Goal: Entertainment & Leisure: Consume media (video, audio)

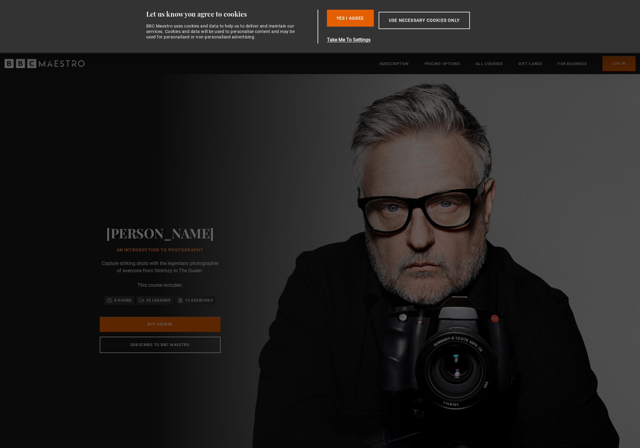
click at [624, 65] on link "Log In" at bounding box center [619, 63] width 33 height 15
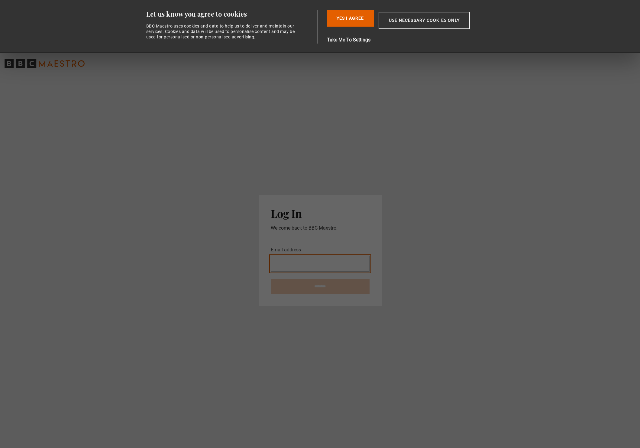
type input "**********"
click at [295, 281] on input "********" at bounding box center [320, 286] width 99 height 15
type input "**********"
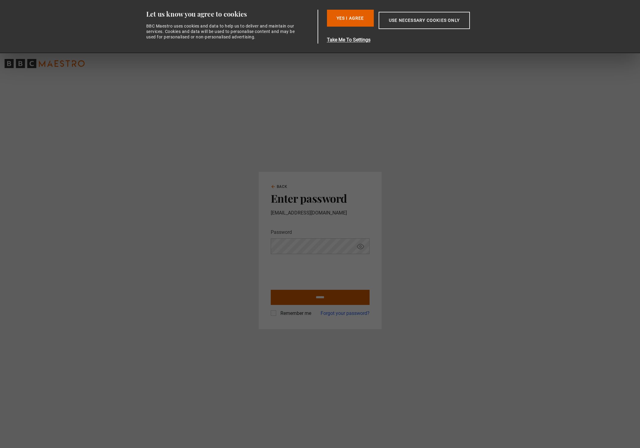
click at [321, 297] on input "******" at bounding box center [320, 297] width 99 height 15
type input "**********"
click at [360, 16] on button "Yes I Agree" at bounding box center [350, 18] width 47 height 17
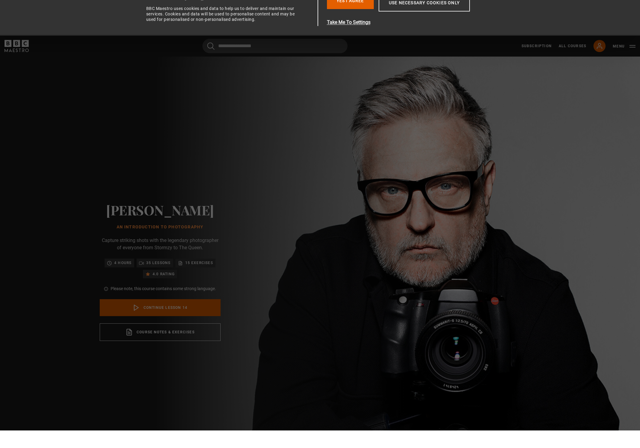
click at [166, 316] on link "Continue lesson 14" at bounding box center [160, 324] width 121 height 17
click at [349, 10] on button "Yes I Agree" at bounding box center [350, 18] width 47 height 17
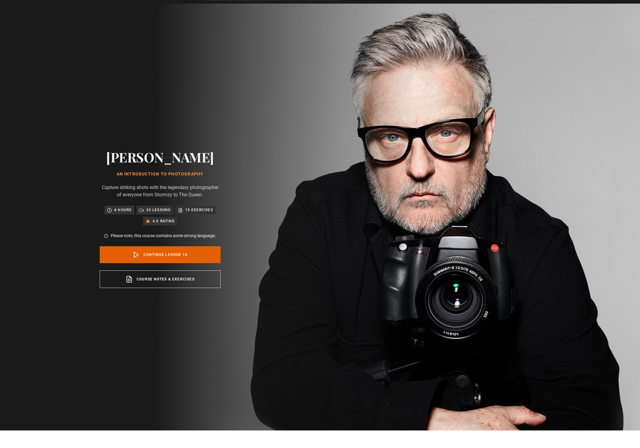
scroll to position [18, 0]
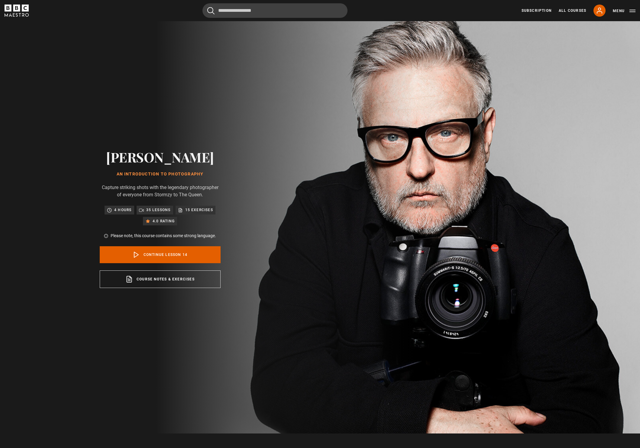
click at [444, 127] on img at bounding box center [341, 219] width 640 height 430
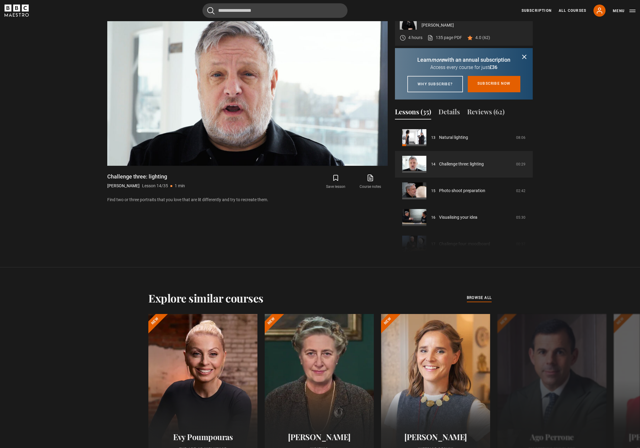
scroll to position [477, 0]
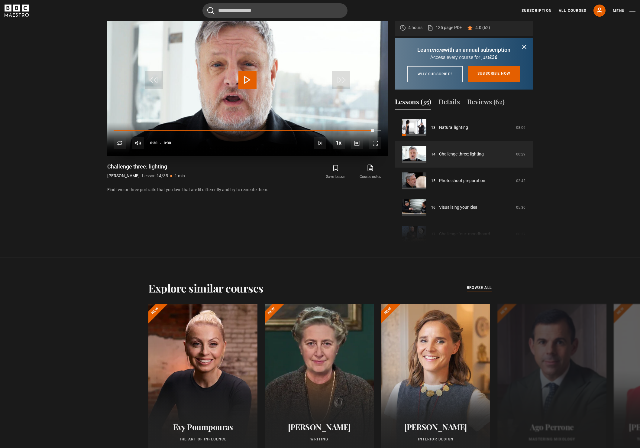
click at [374, 143] on span "Video Player" at bounding box center [375, 143] width 12 height 12
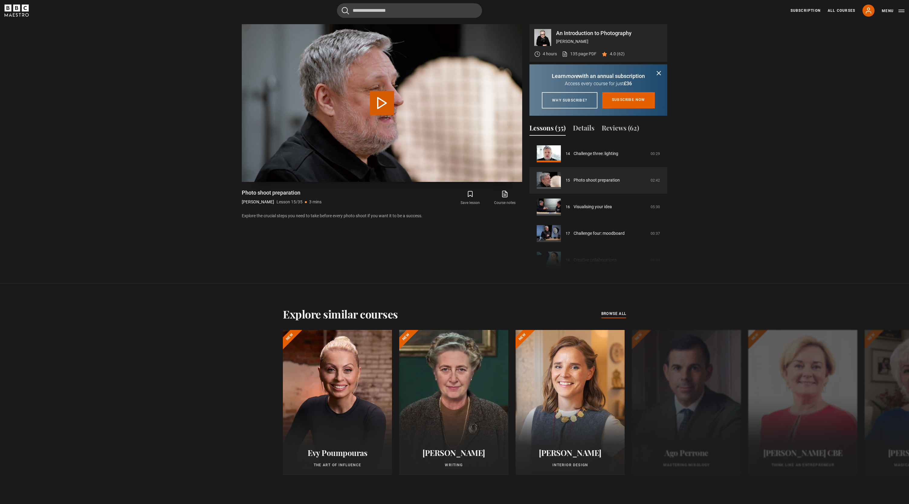
drag, startPoint x: 382, startPoint y: 102, endPoint x: 368, endPoint y: 148, distance: 48.5
click at [382, 102] on button "Play Lesson Photo shoot preparation" at bounding box center [382, 103] width 24 height 24
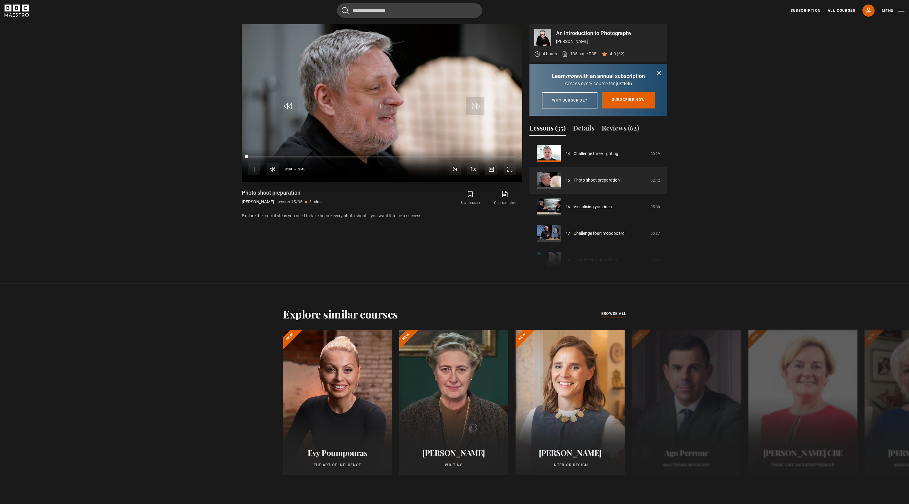
drag, startPoint x: 509, startPoint y: 170, endPoint x: 509, endPoint y: 177, distance: 7.0
click at [509, 171] on span "Video Player" at bounding box center [510, 169] width 12 height 12
click at [511, 170] on span "Video Player" at bounding box center [510, 169] width 12 height 12
click at [510, 169] on span "Video Player" at bounding box center [510, 169] width 12 height 12
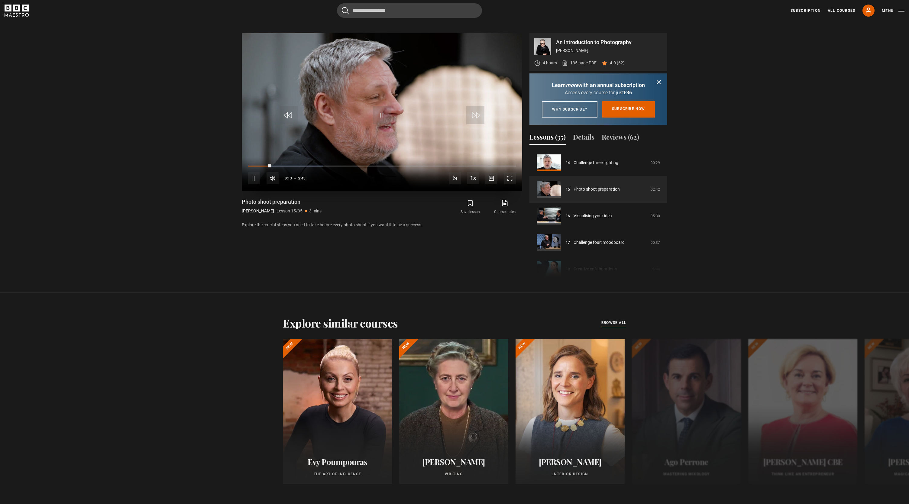
scroll to position [494, 0]
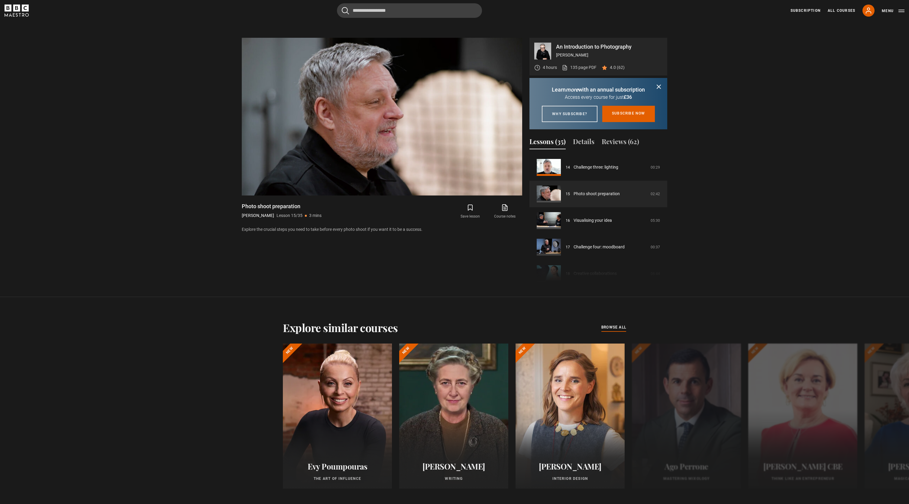
click at [661, 86] on icon "submit" at bounding box center [658, 86] width 7 height 7
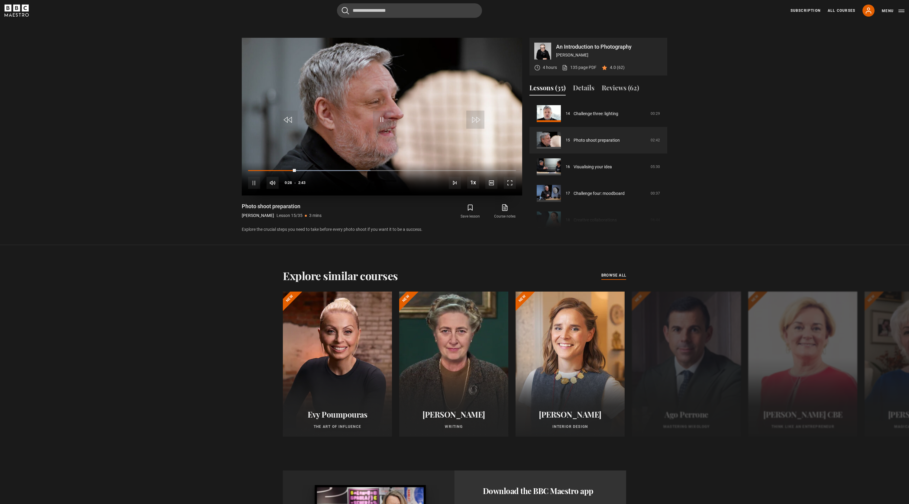
click at [510, 181] on span "Video Player" at bounding box center [510, 183] width 12 height 12
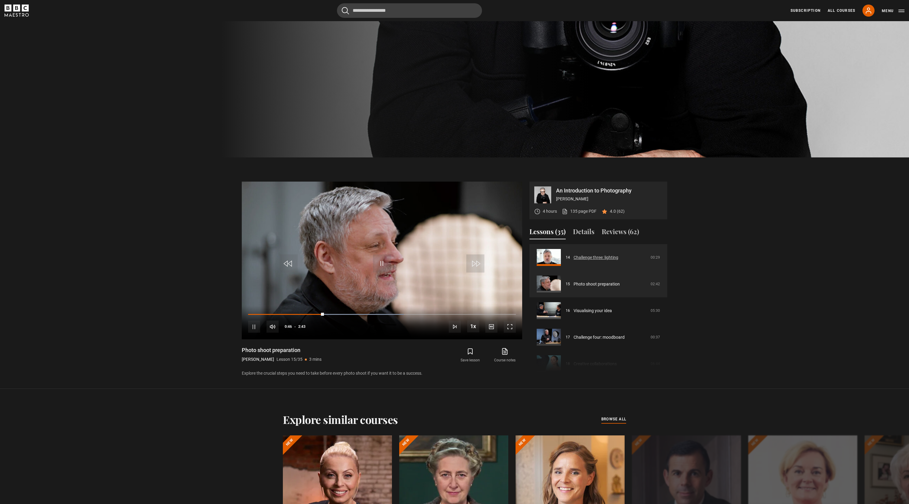
scroll to position [372, 0]
click at [511, 326] on span "Video Player" at bounding box center [510, 327] width 12 height 12
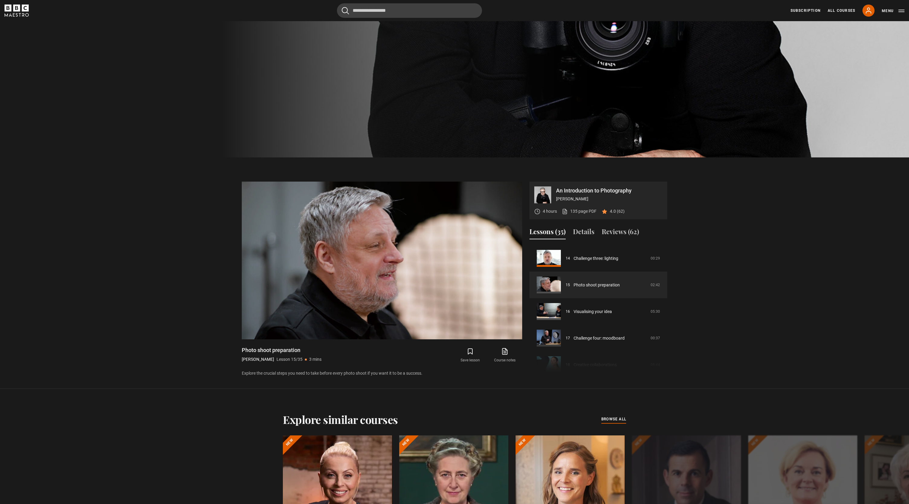
scroll to position [477, 0]
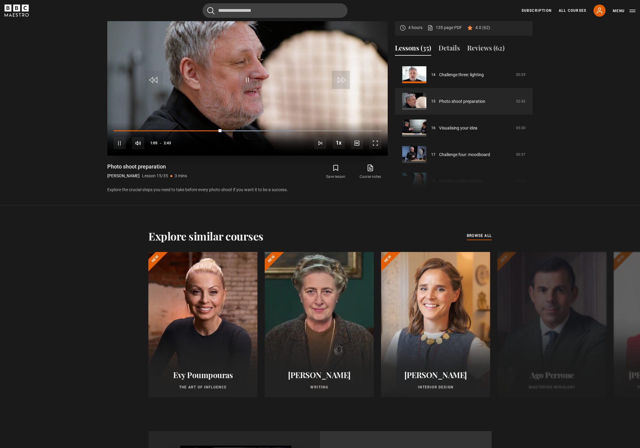
click at [377, 145] on span "Video Player" at bounding box center [375, 143] width 12 height 12
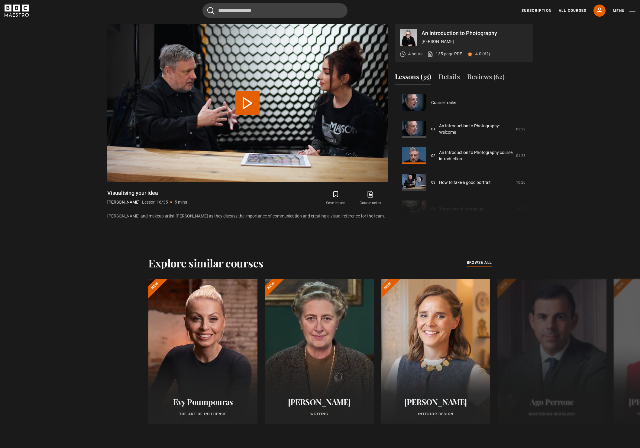
scroll to position [399, 0]
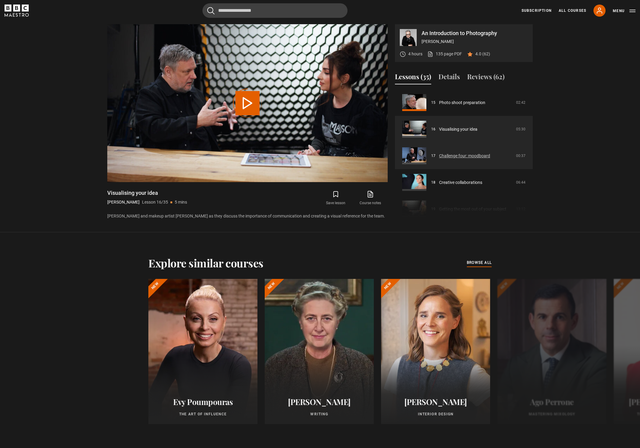
click at [439, 153] on link "Challenge four: moodboard" at bounding box center [464, 156] width 51 height 6
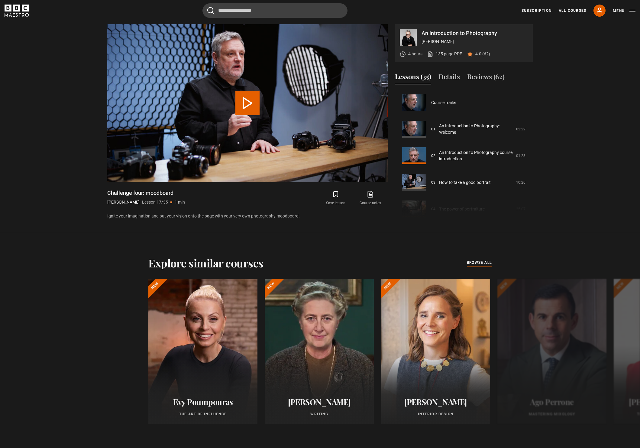
scroll to position [426, 0]
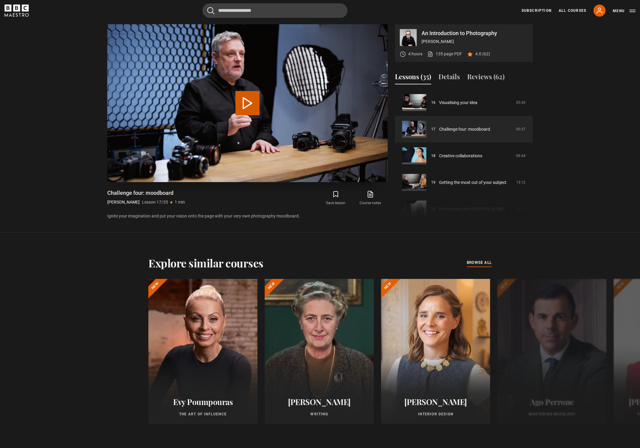
click at [247, 100] on button "Play Lesson Challenge four: moodboard" at bounding box center [247, 103] width 24 height 24
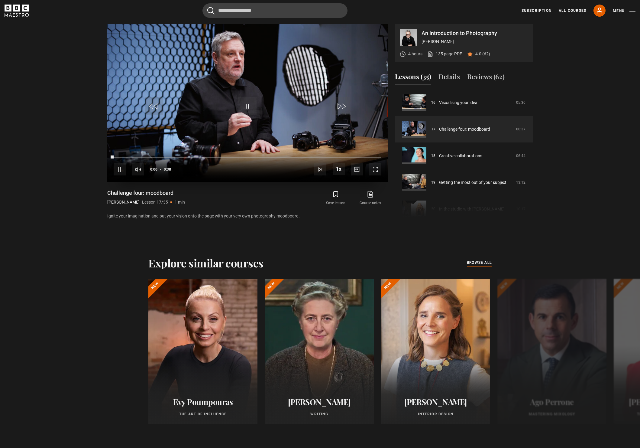
click at [379, 169] on span "Video Player" at bounding box center [375, 169] width 12 height 12
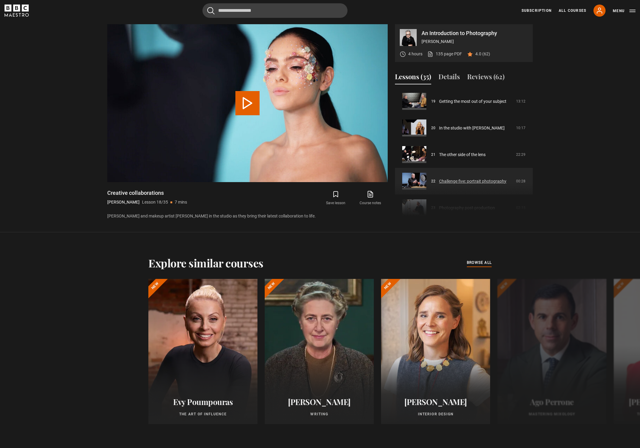
scroll to position [507, 0]
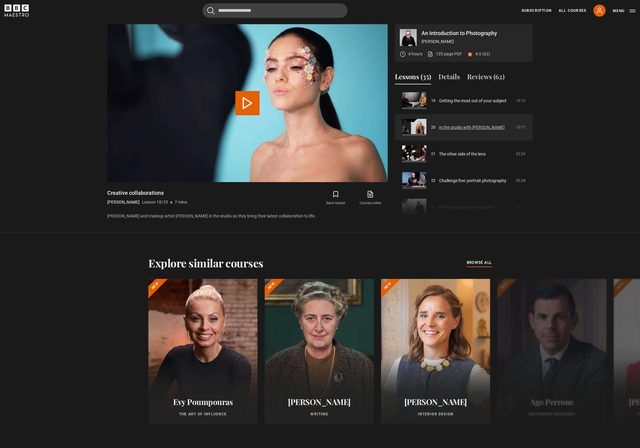
click at [459, 125] on link "In the studio with [PERSON_NAME]" at bounding box center [472, 127] width 66 height 6
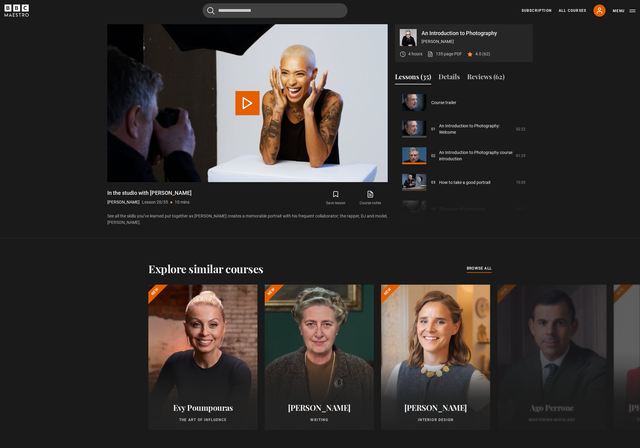
scroll to position [505, 0]
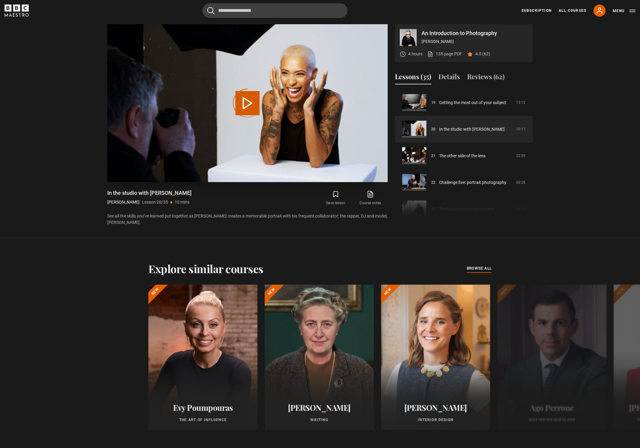
drag, startPoint x: 244, startPoint y: 97, endPoint x: 252, endPoint y: 112, distance: 16.8
click at [244, 98] on div "Video Player is loading." at bounding box center [247, 103] width 30 height 30
click at [247, 103] on div "Video Player is loading." at bounding box center [247, 103] width 30 height 30
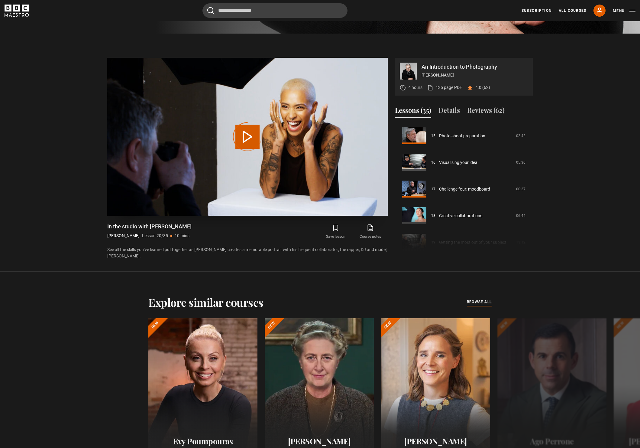
scroll to position [399, 0]
click at [247, 131] on div "Video Player is loading." at bounding box center [247, 137] width 30 height 30
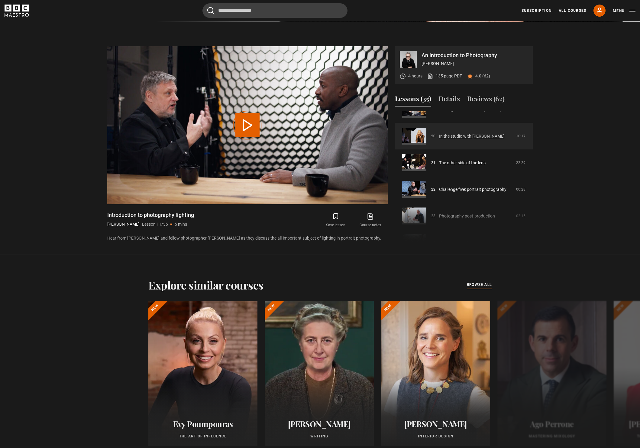
scroll to position [520, 0]
click at [457, 136] on link "In the studio with [PERSON_NAME]" at bounding box center [472, 137] width 66 height 6
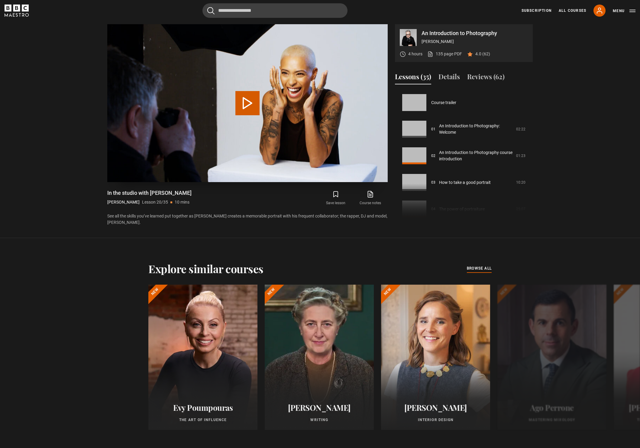
scroll to position [505, 0]
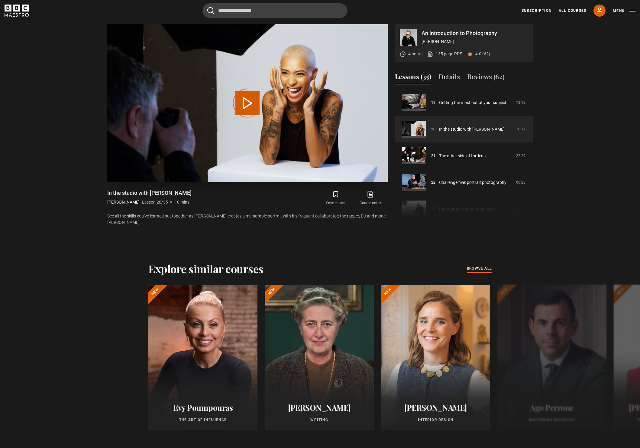
click at [248, 104] on div "Video Player is loading." at bounding box center [247, 103] width 30 height 30
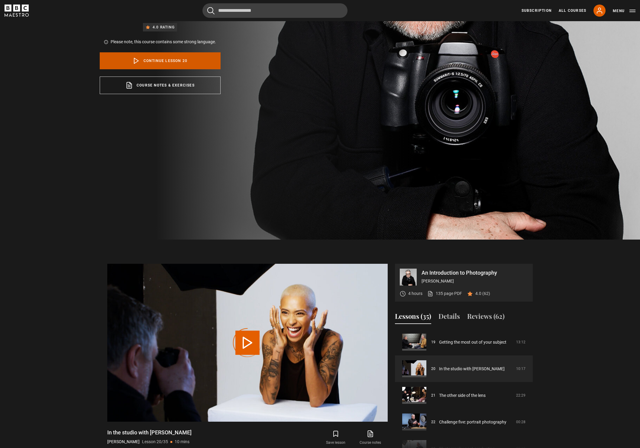
scroll to position [211, 0]
click at [155, 61] on link "Continue lesson 20" at bounding box center [160, 61] width 121 height 17
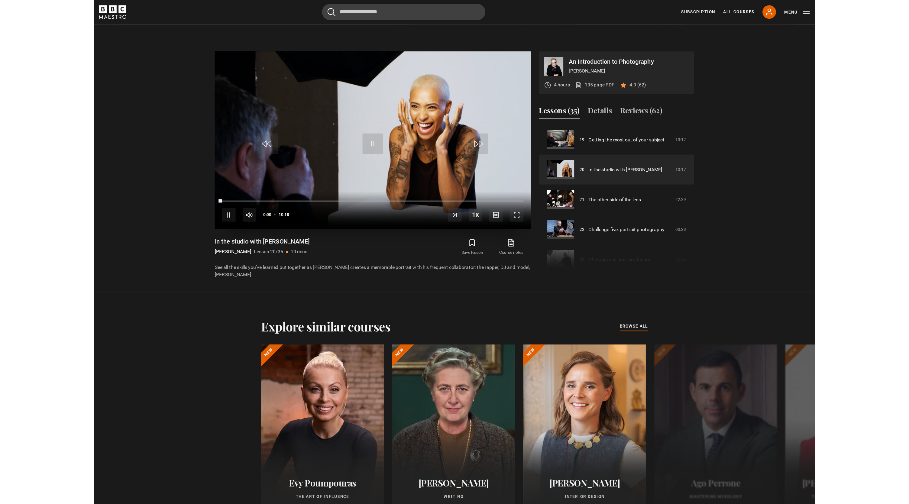
scroll to position [451, 0]
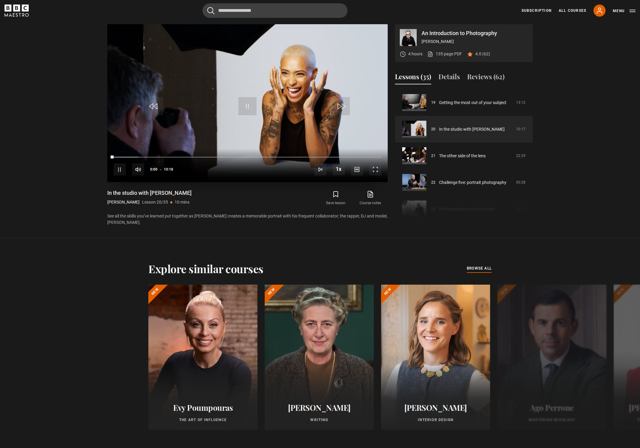
click at [377, 168] on span "Video Player" at bounding box center [375, 169] width 12 height 12
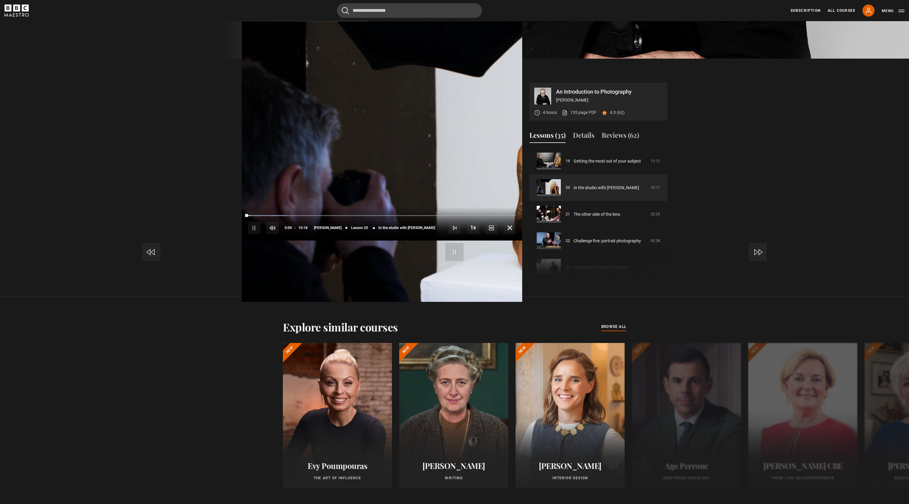
scroll to position [445, 0]
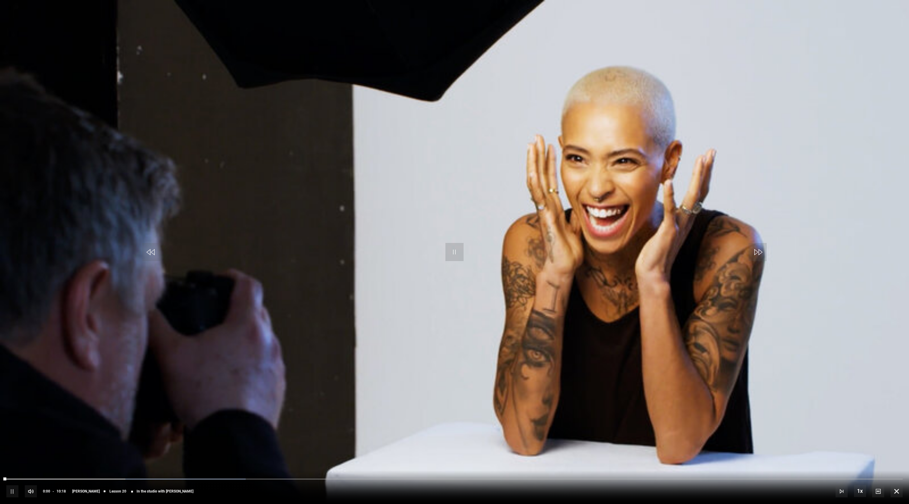
click at [479, 191] on video "Video Player" at bounding box center [454, 252] width 909 height 504
click at [640, 447] on span "Video Player" at bounding box center [897, 491] width 12 height 12
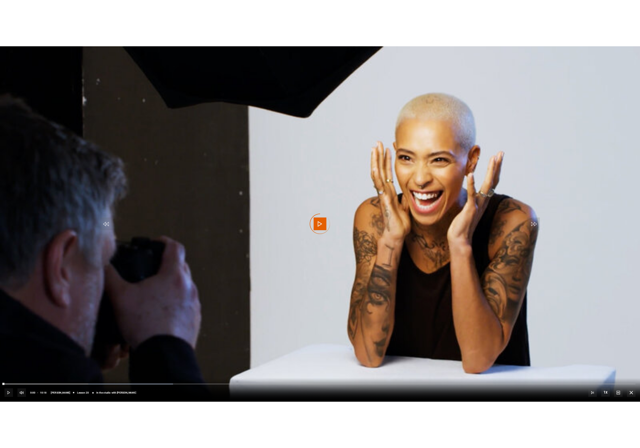
scroll to position [451, 0]
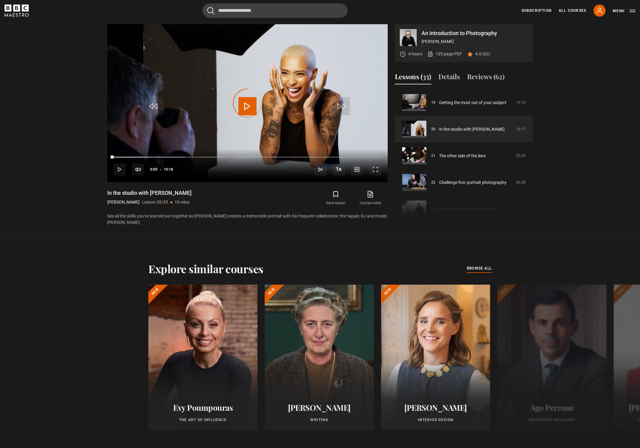
click at [337, 197] on icon "submit" at bounding box center [335, 193] width 7 height 7
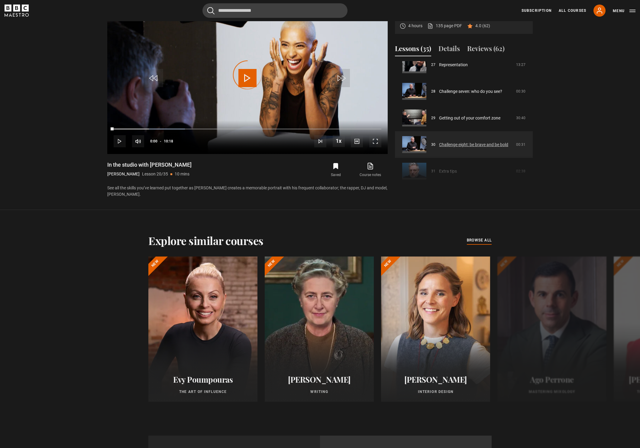
scroll to position [727, 0]
